Goal: Book appointment/travel/reservation

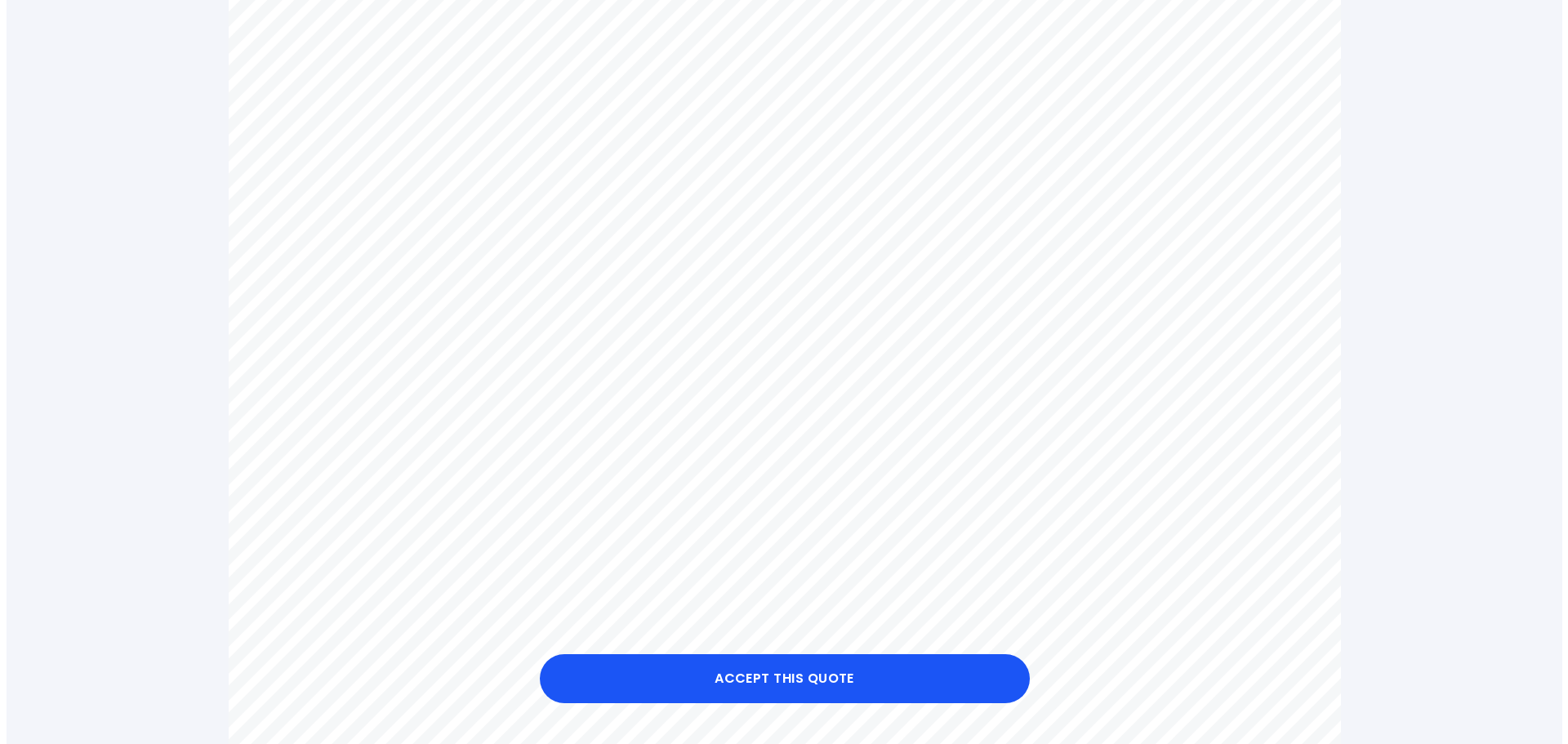
scroll to position [572, 0]
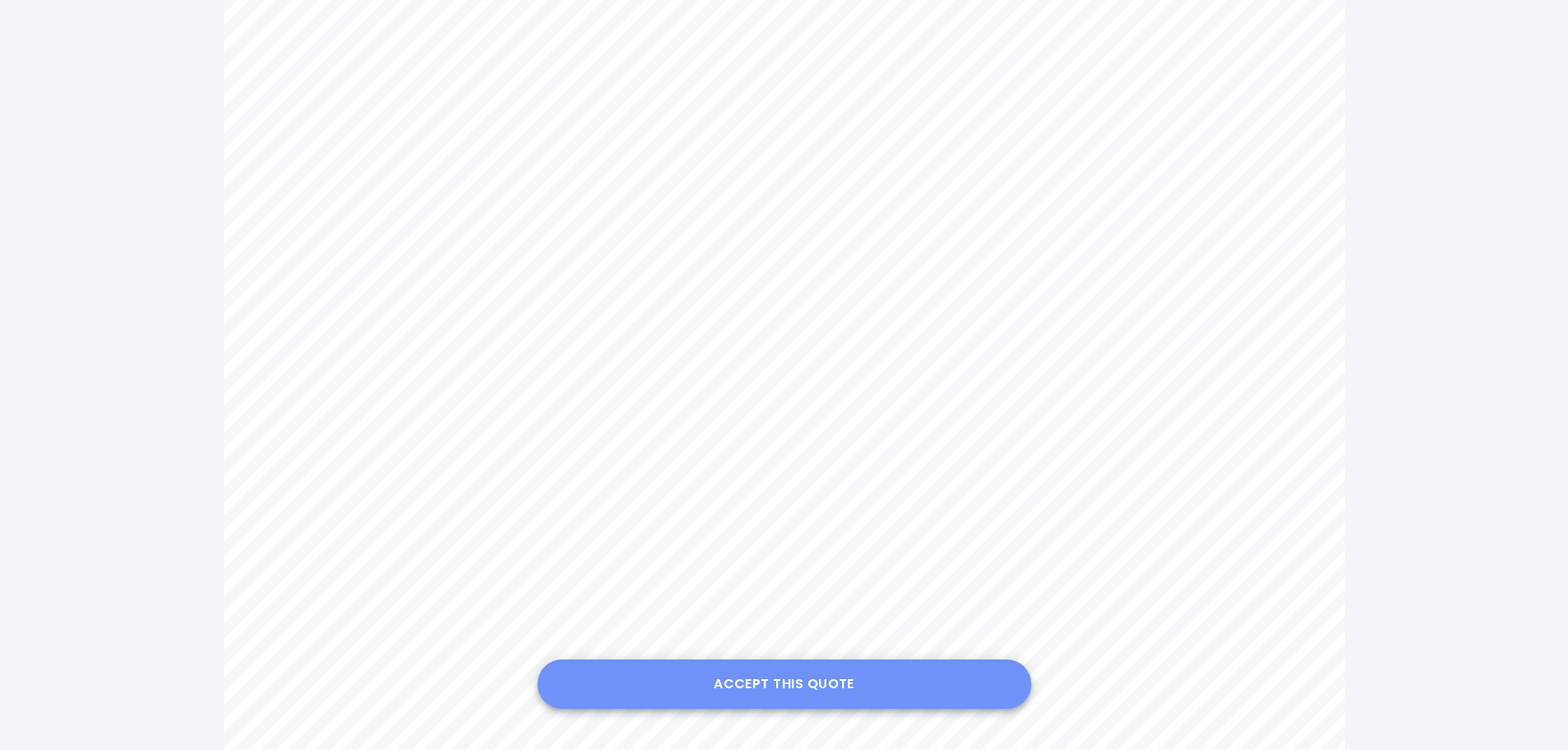
click at [829, 674] on button "Accept this Quote" at bounding box center [784, 684] width 494 height 49
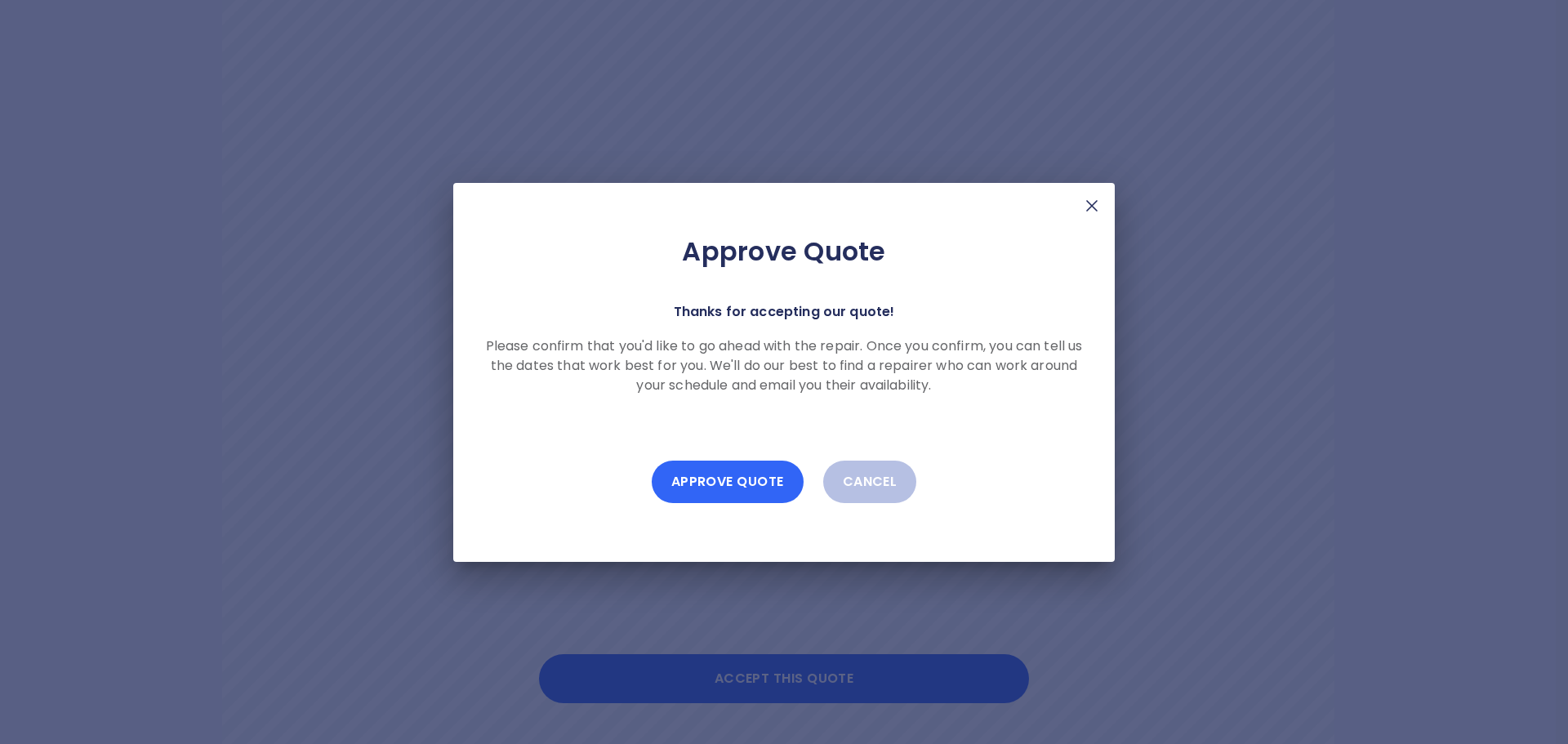
click at [719, 473] on button "Approve Quote" at bounding box center [727, 481] width 152 height 42
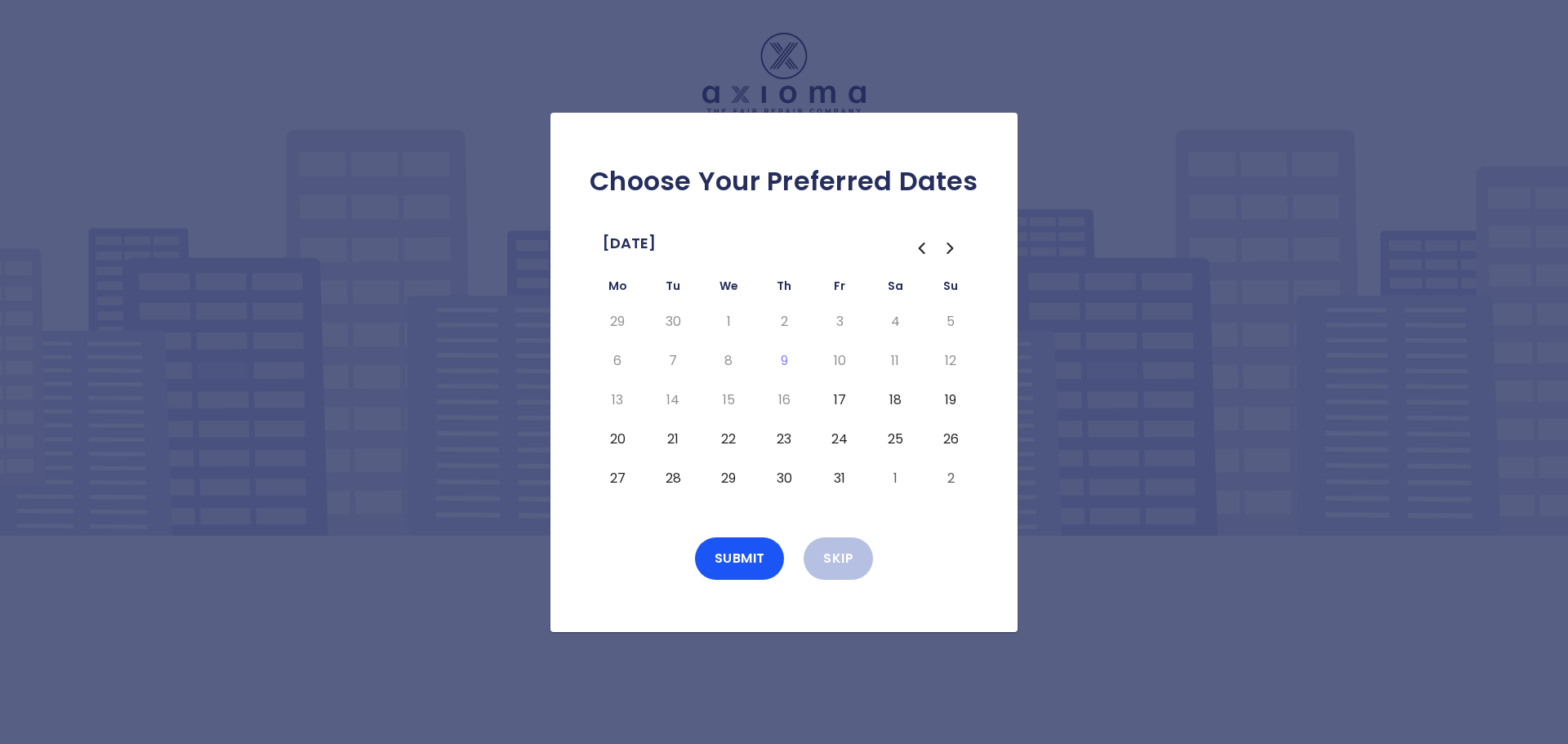
click at [840, 442] on button "24" at bounding box center [839, 439] width 30 height 26
click at [758, 562] on button "Submit" at bounding box center [739, 558] width 89 height 42
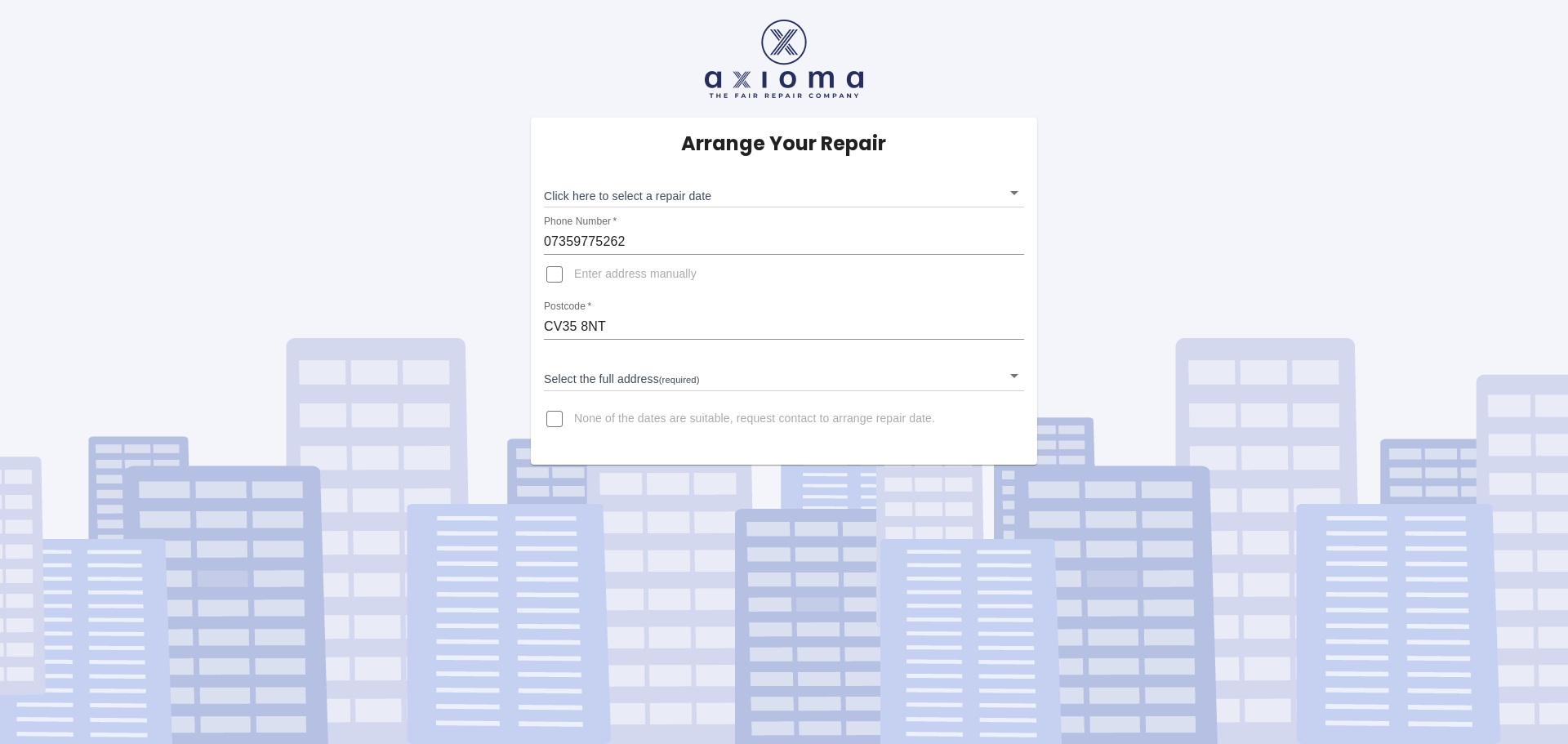
click at [675, 385] on body "Arrange Your Repair Click here to select a repair date ​ Phone Number   * 07359…" at bounding box center [784, 372] width 1568 height 744
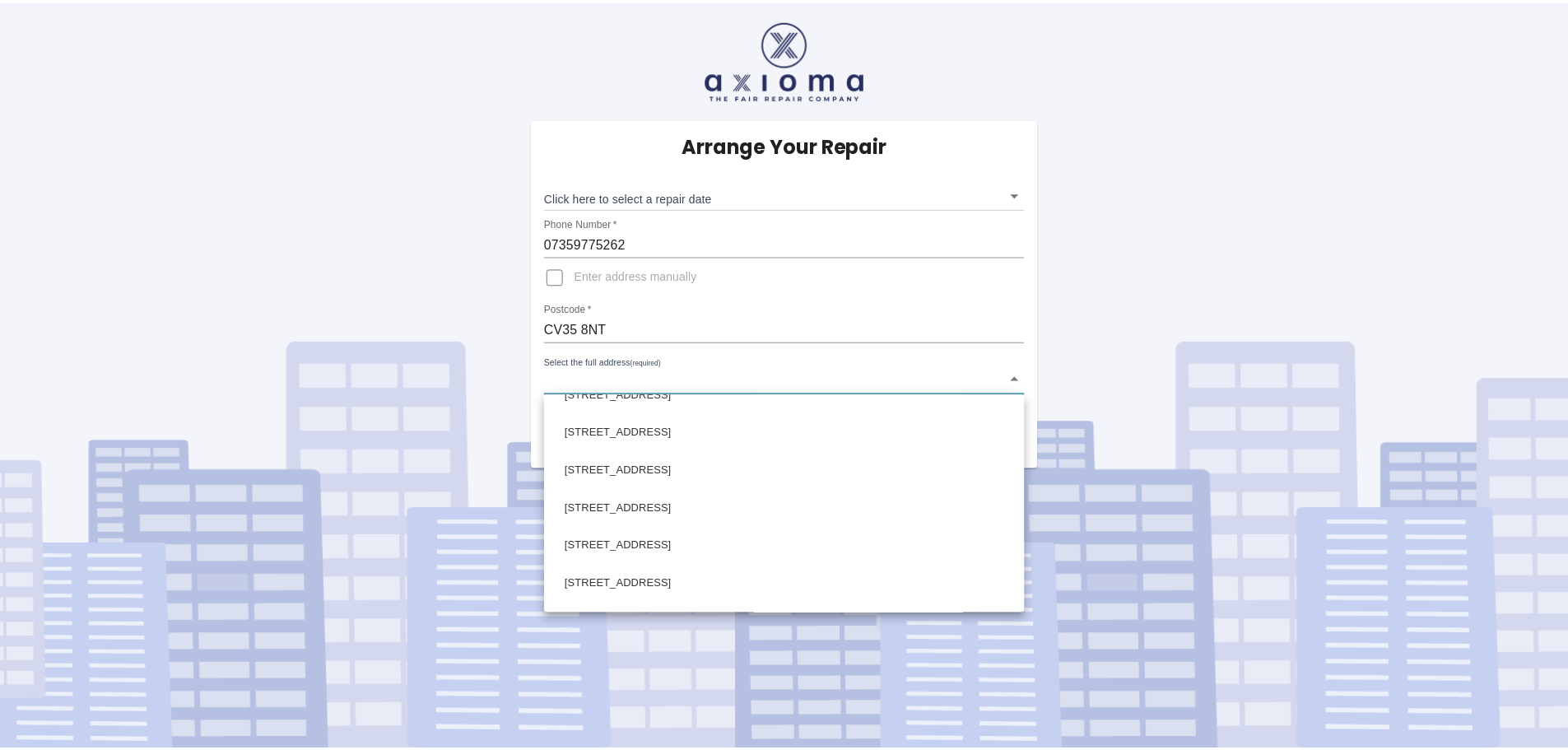
scroll to position [870, 0]
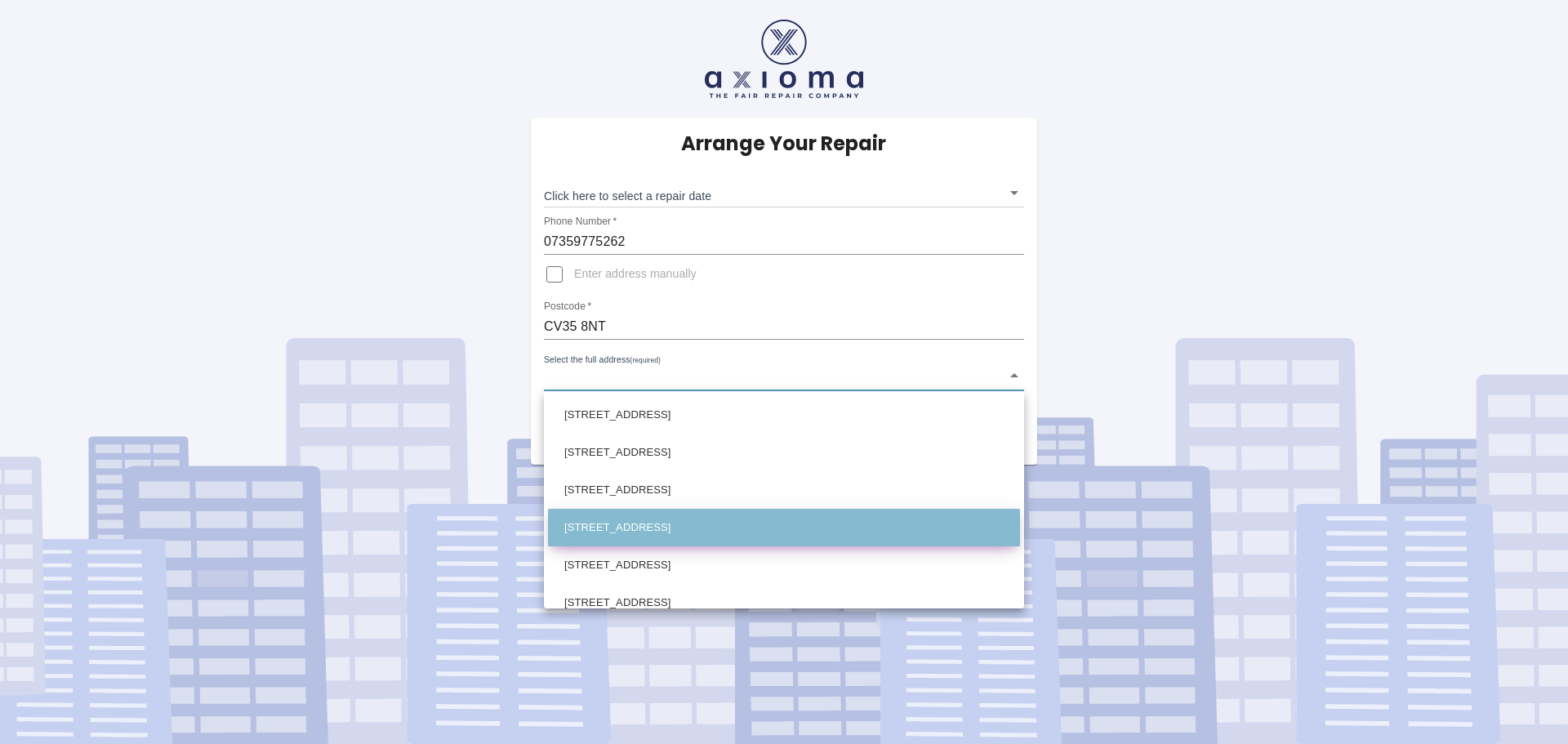
click at [787, 530] on li "5 St. Michaels Road Claverdon, Warwick Warwickshire" at bounding box center [784, 527] width 472 height 38
type input "5 St. Michaels Road Claverdon, Warwick Warwickshire"
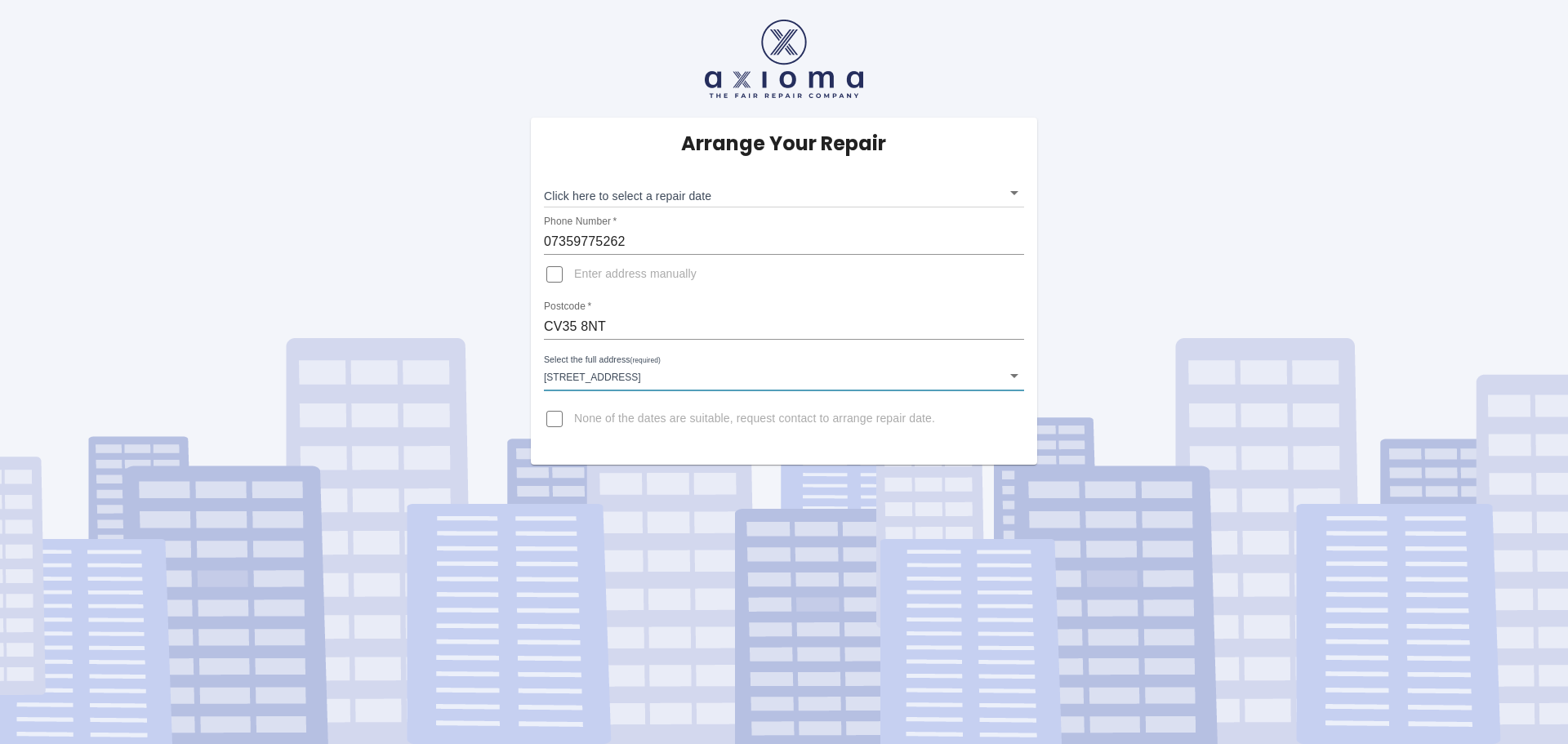
click at [1011, 195] on body "Arrange Your Repair Click here to select a repair date ​ Phone Number   * 07359…" at bounding box center [784, 372] width 1568 height 744
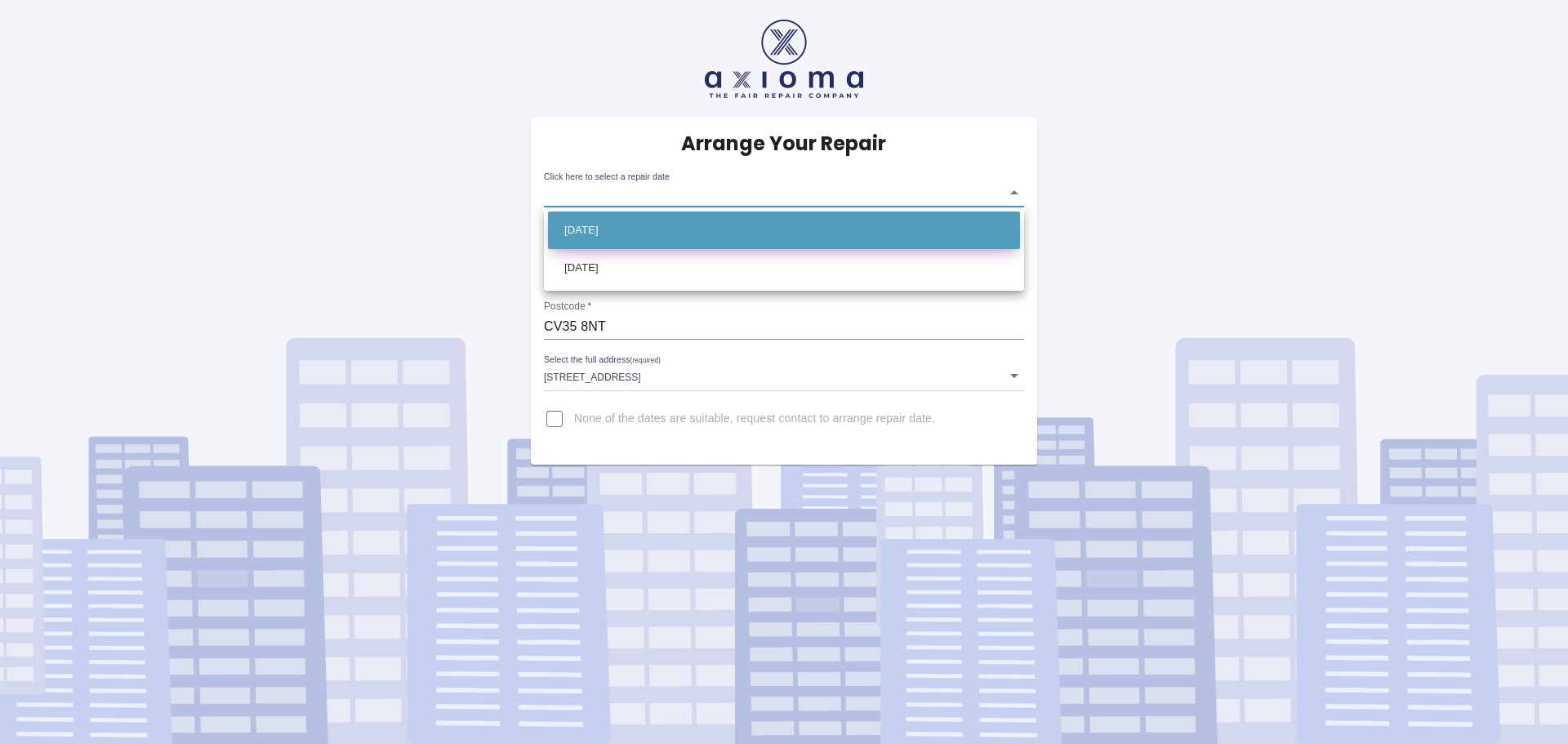
click at [607, 235] on li "Thu Oct 16 2025" at bounding box center [784, 230] width 472 height 38
type input "2025-10-16T00:00:00.000Z"
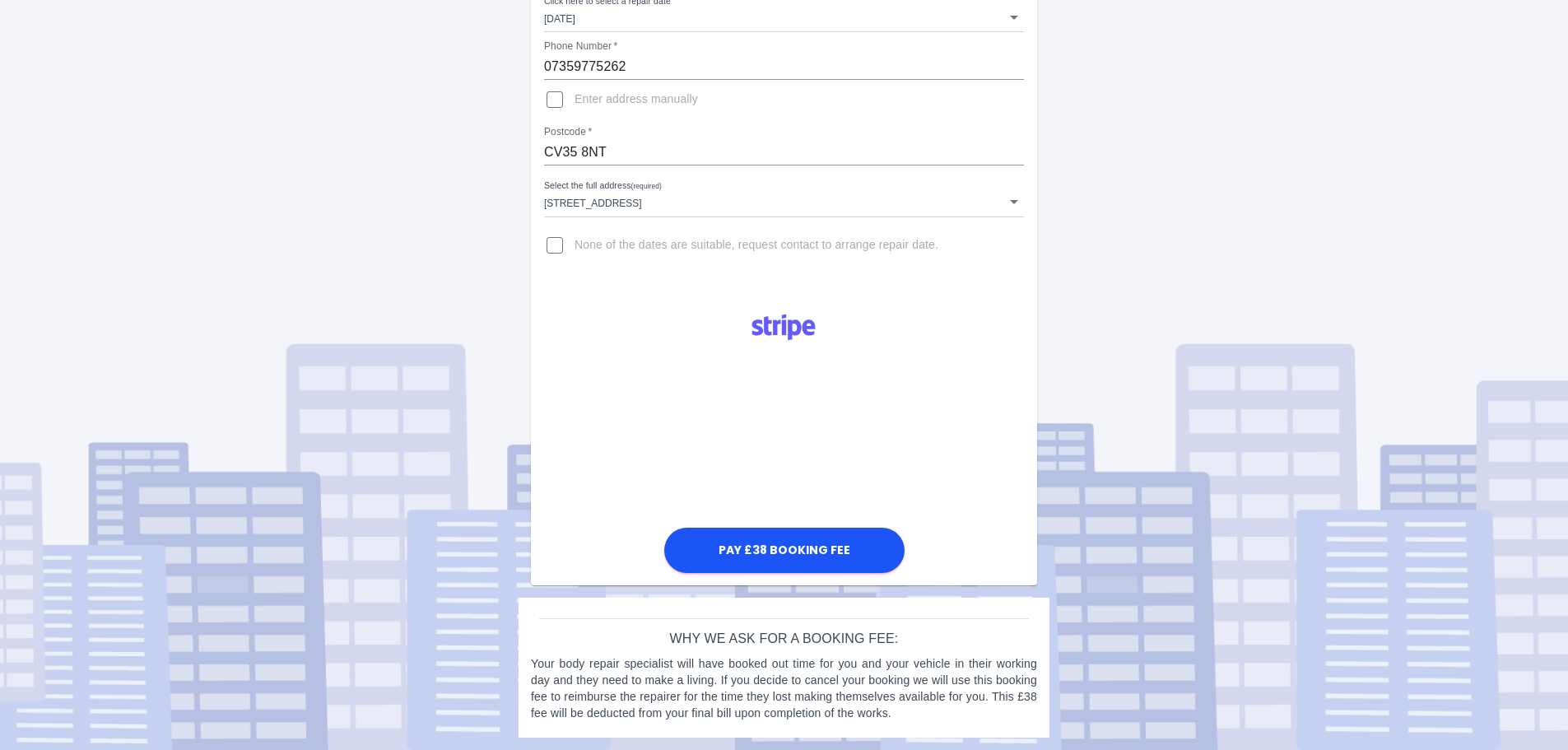
scroll to position [177, 0]
click at [805, 550] on button "Pay £38 Booking Fee" at bounding box center [785, 550] width 240 height 46
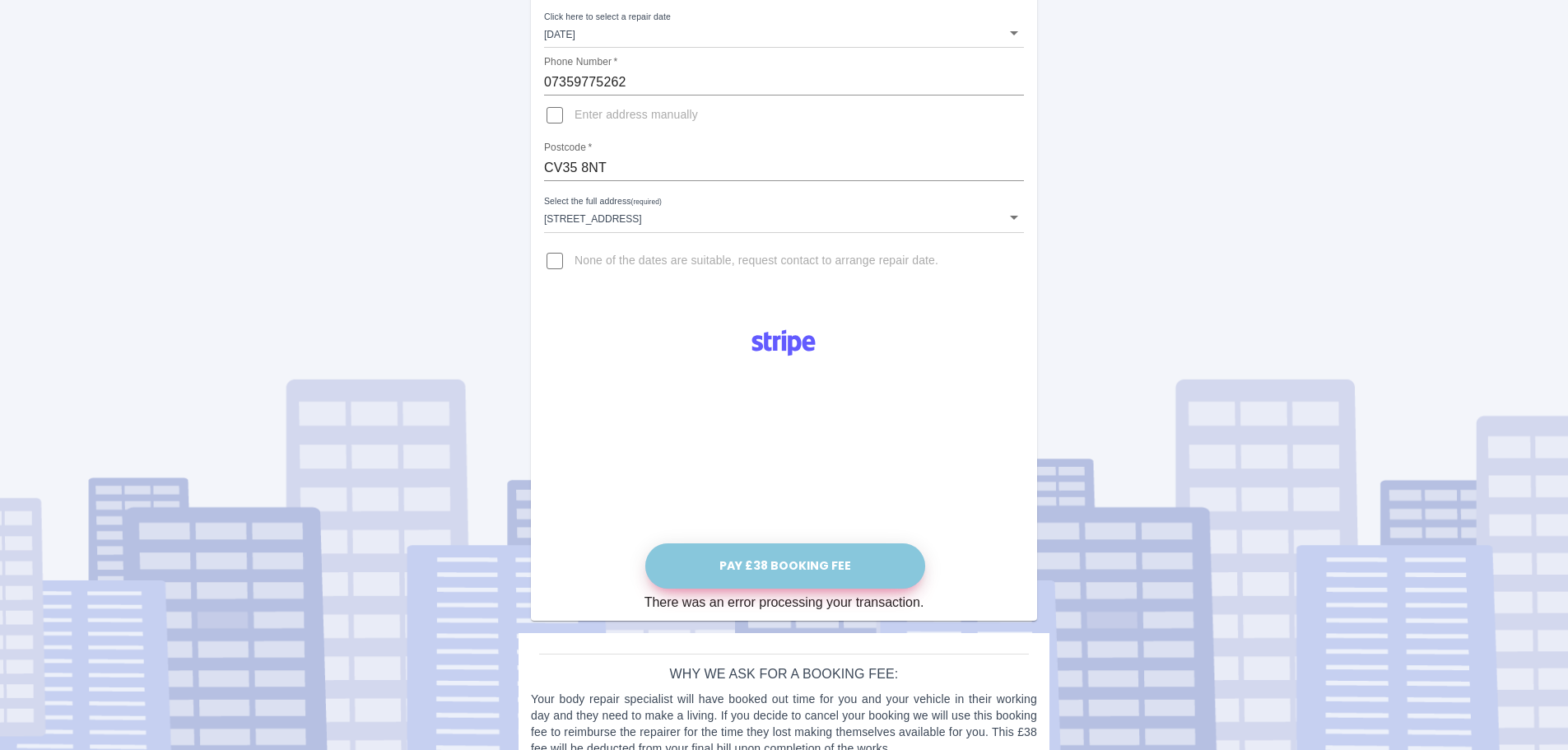
click at [807, 570] on button "Pay £38 Booking Fee" at bounding box center [785, 566] width 280 height 46
